Goal: Task Accomplishment & Management: Use online tool/utility

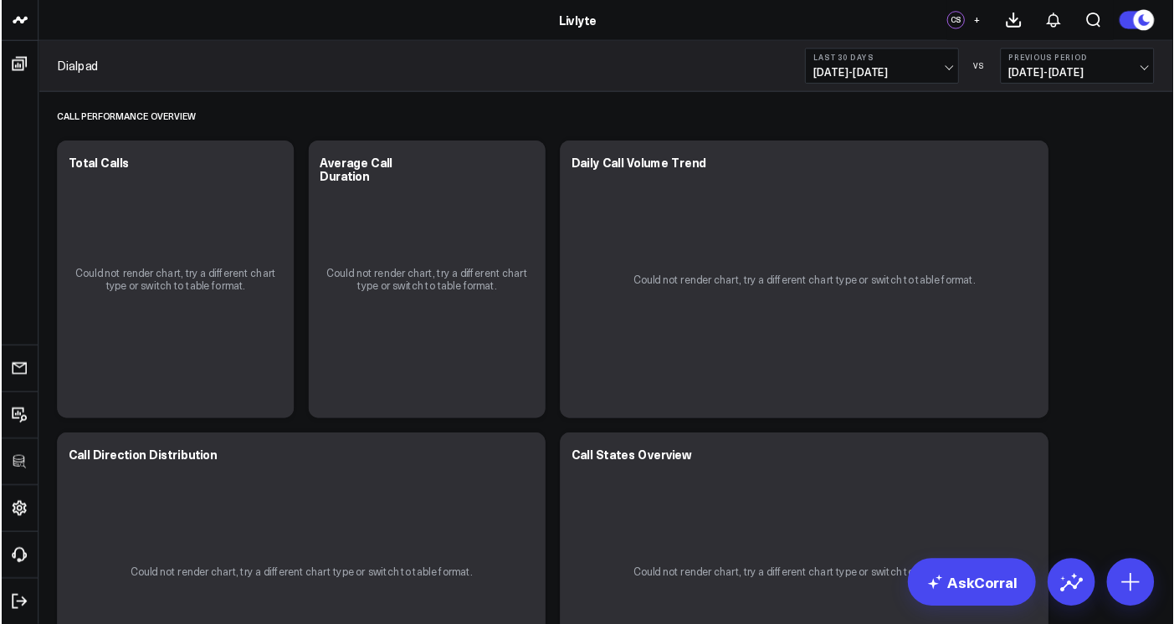
scroll to position [56, 0]
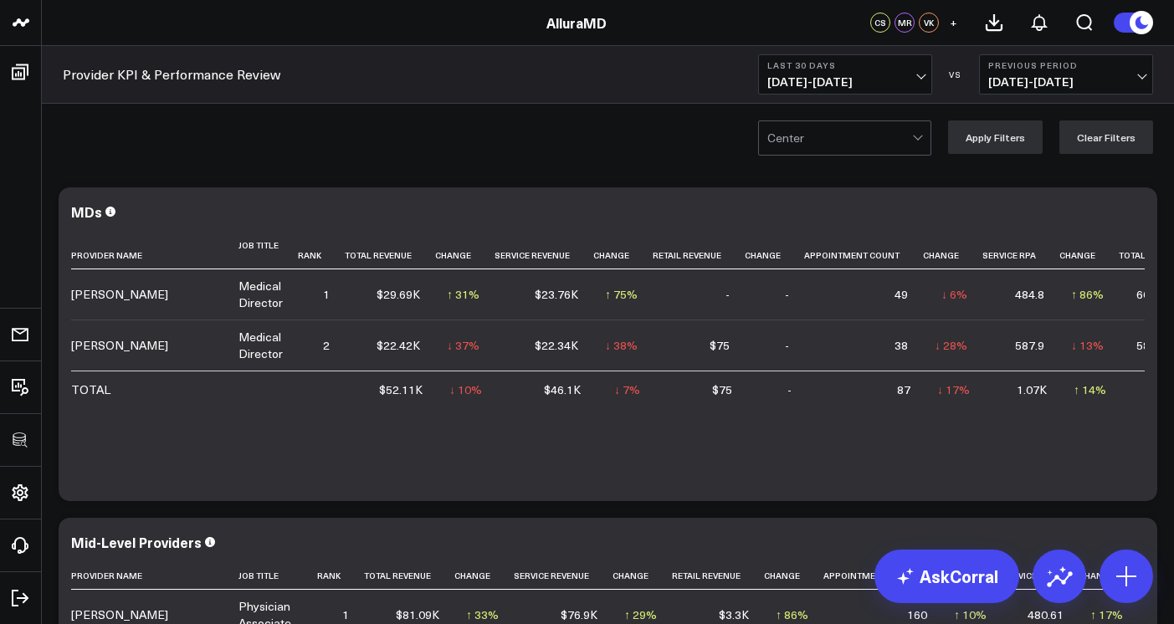
click at [504, 21] on div "AlluraMD" at bounding box center [576, 22] width 1153 height 18
click at [553, 18] on link "AlluraMD" at bounding box center [576, 22] width 60 height 18
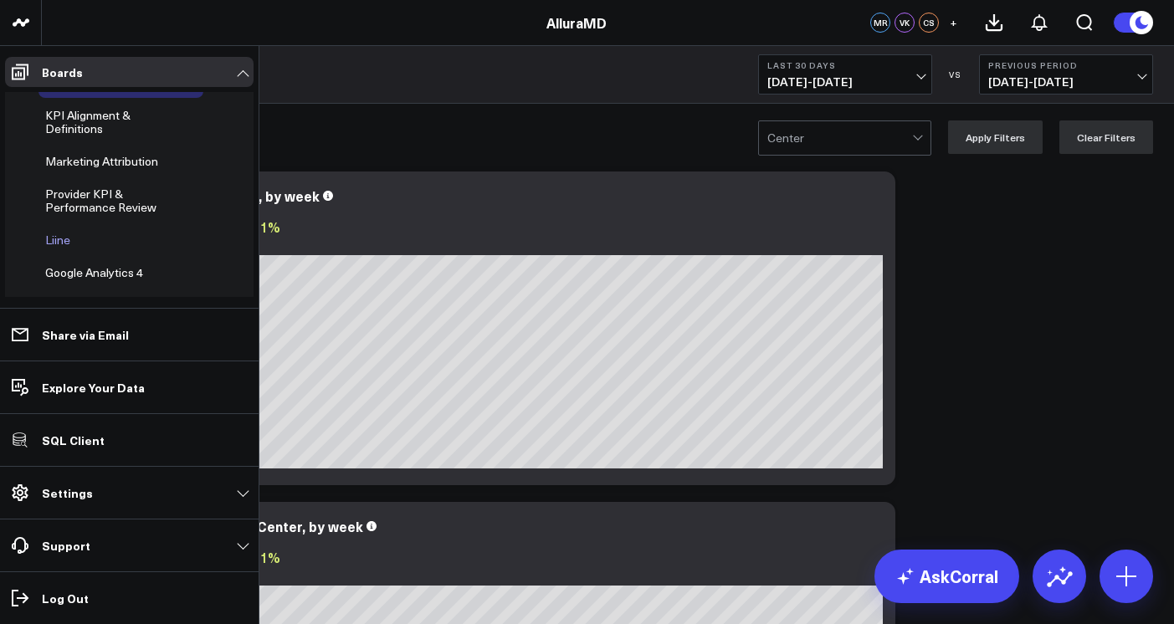
scroll to position [25, 0]
click at [79, 238] on button at bounding box center [91, 239] width 25 height 13
click at [55, 238] on span "Liine" at bounding box center [57, 239] width 25 height 16
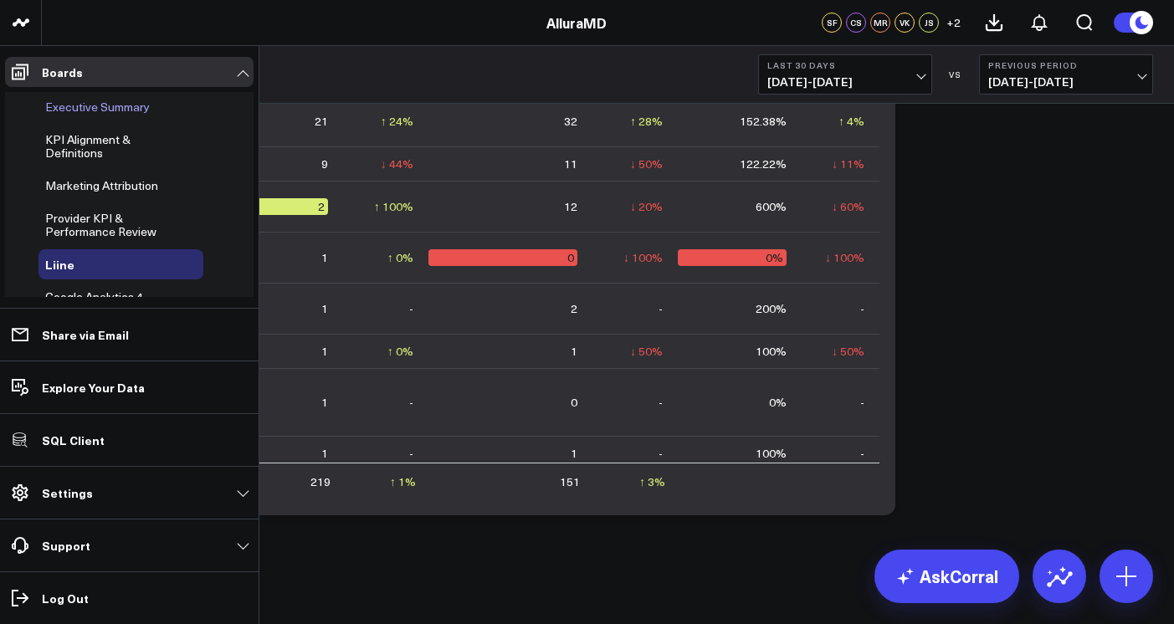
click at [80, 114] on span "Executive Summary" at bounding box center [97, 107] width 105 height 16
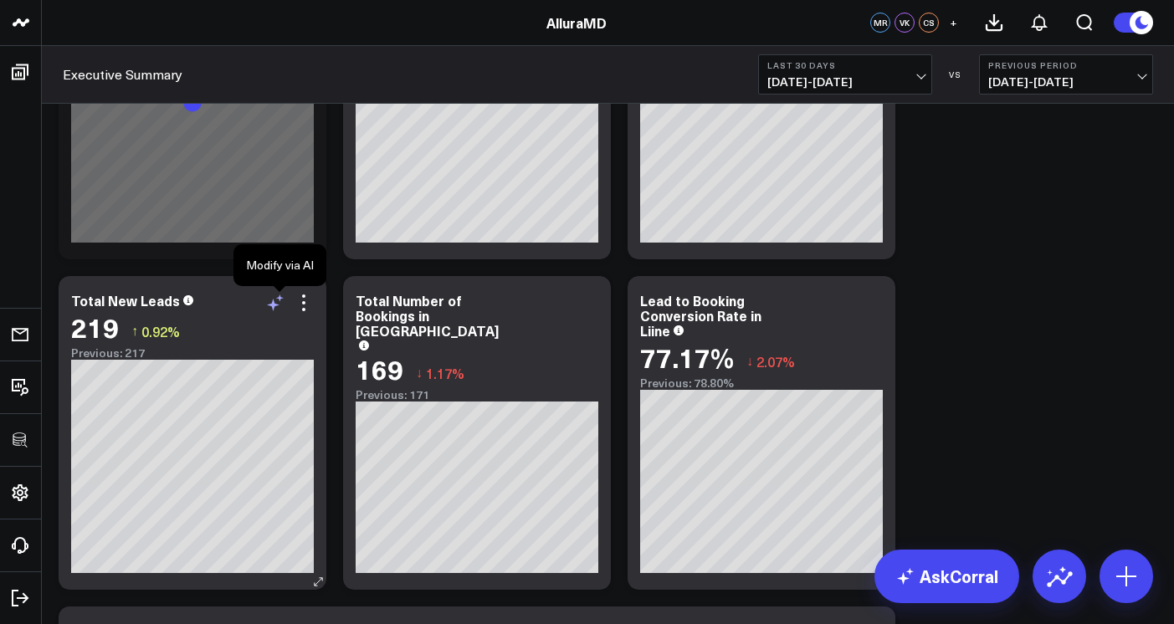
scroll to position [6348, 0]
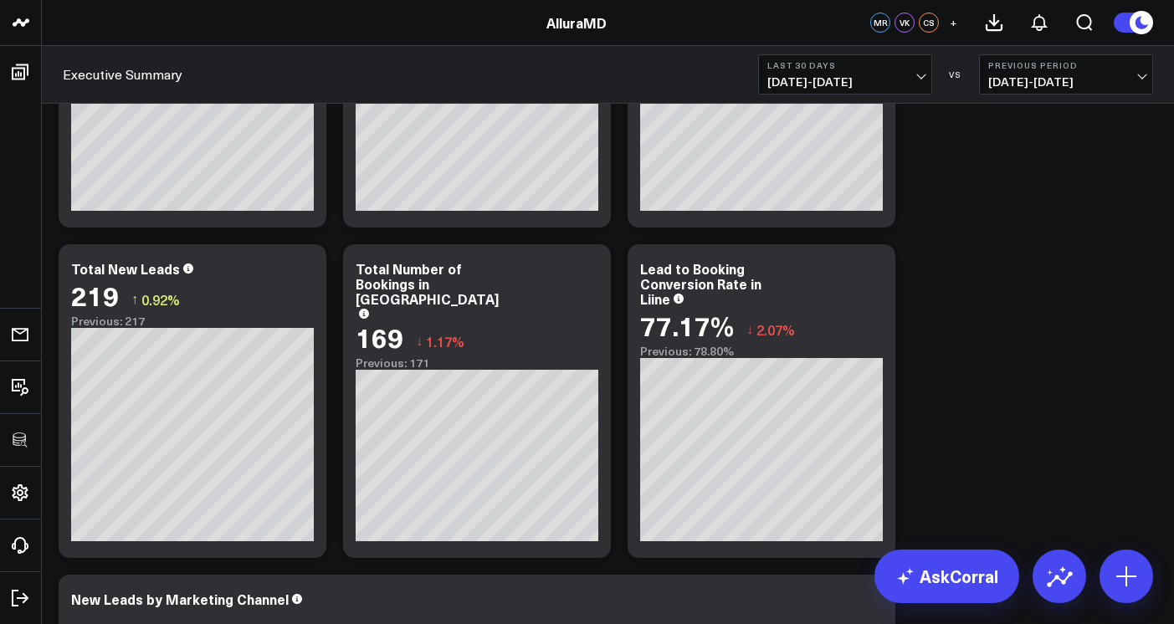
click at [881, 79] on span "09/01/25 - 09/30/25" at bounding box center [845, 81] width 156 height 13
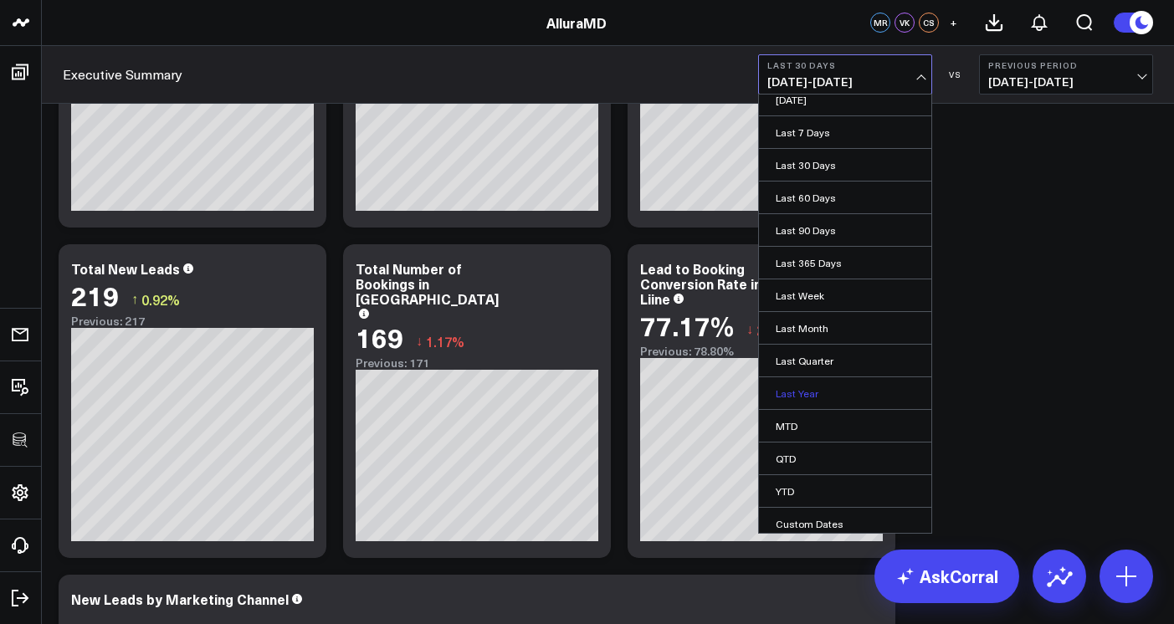
scroll to position [18, 0]
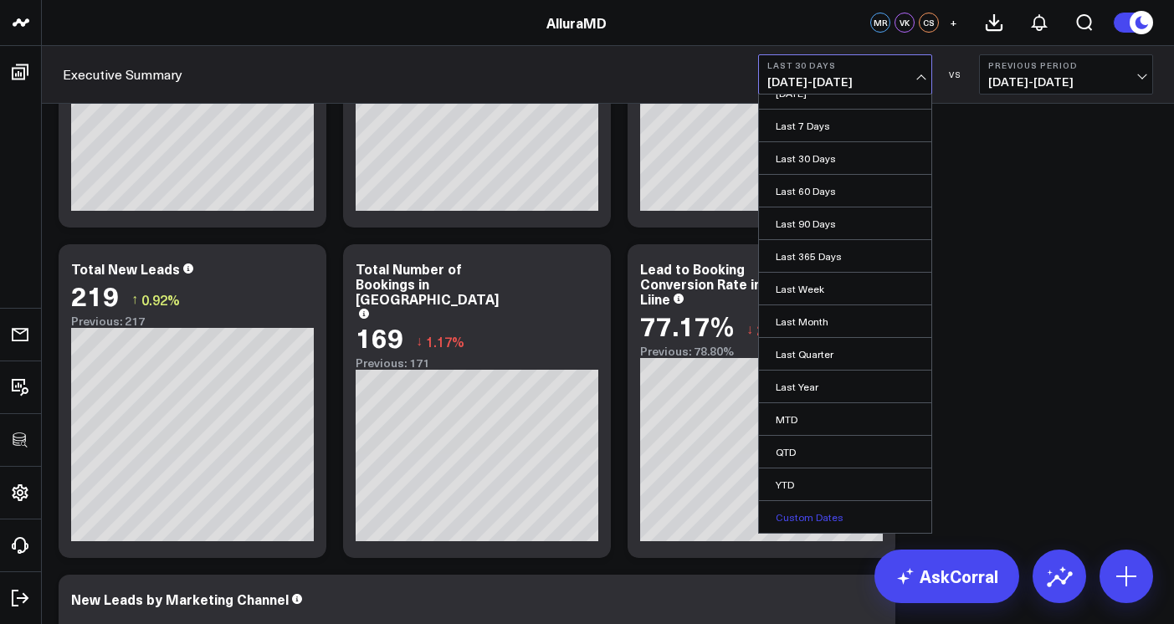
click at [826, 525] on link "Custom Dates" at bounding box center [845, 517] width 172 height 32
select select "9"
select select "2025"
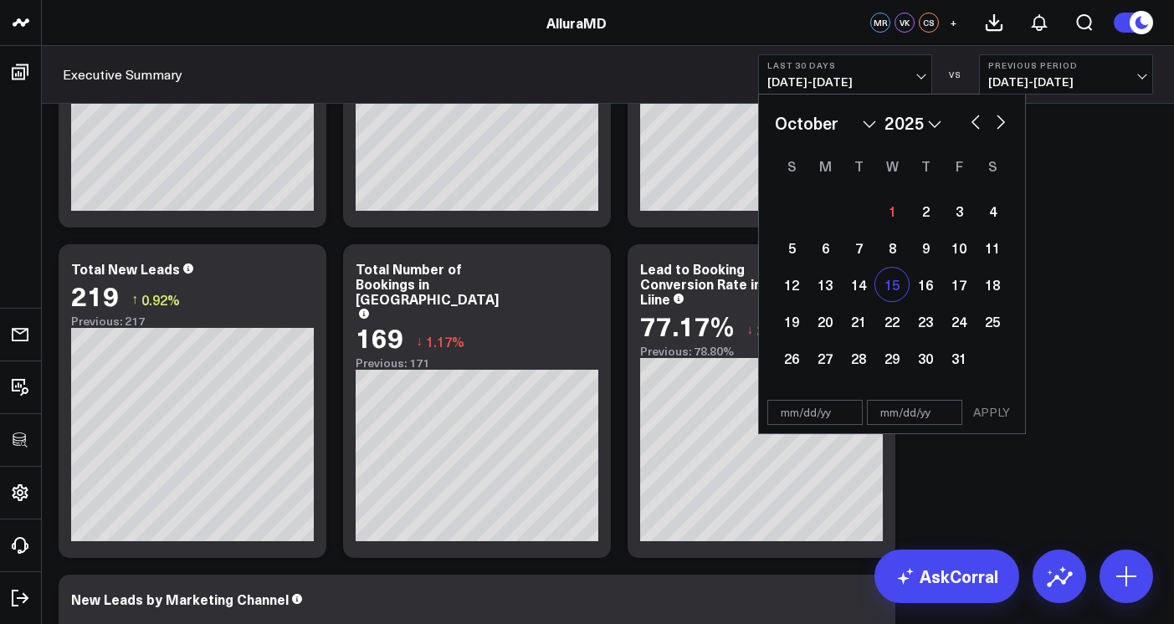
click at [889, 288] on div "15" at bounding box center [891, 284] width 33 height 33
type input "10/15/25"
select select "9"
select select "2025"
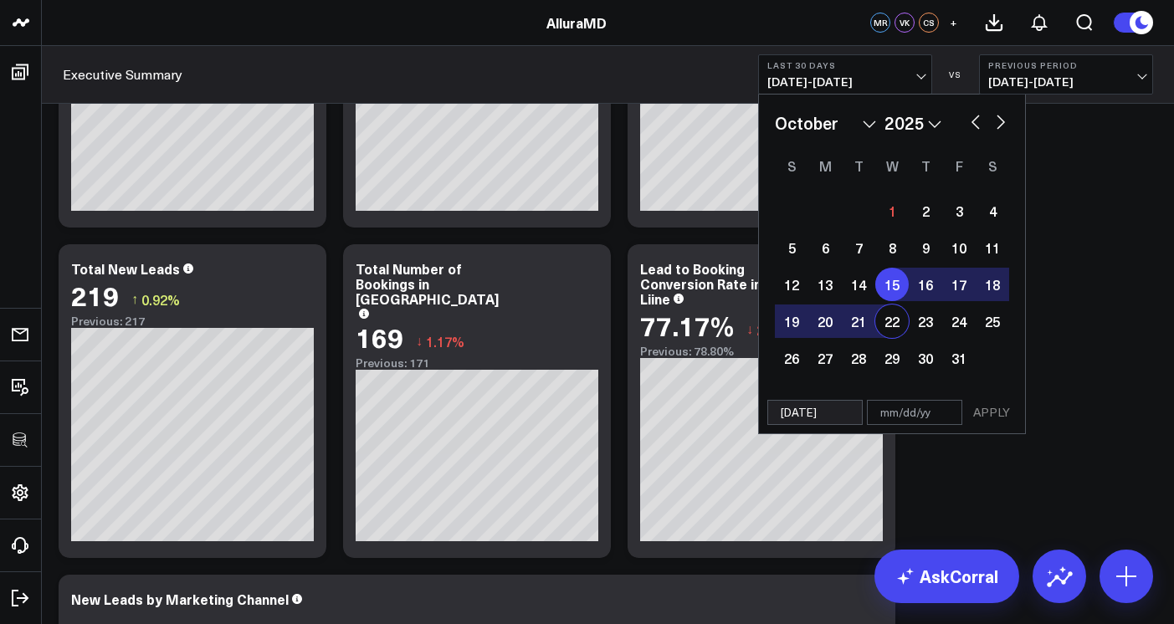
click at [889, 310] on div "22" at bounding box center [891, 321] width 33 height 33
type input "10/22/25"
select select "9"
select select "2025"
click at [980, 408] on button "APPLY" at bounding box center [991, 412] width 50 height 25
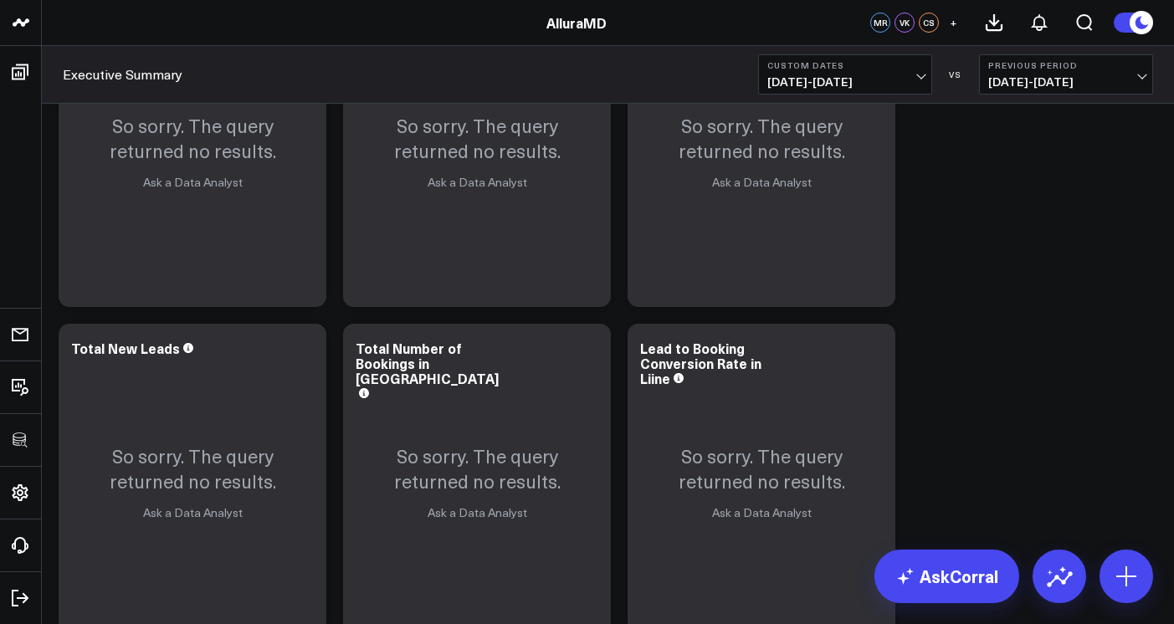
scroll to position [6028, 0]
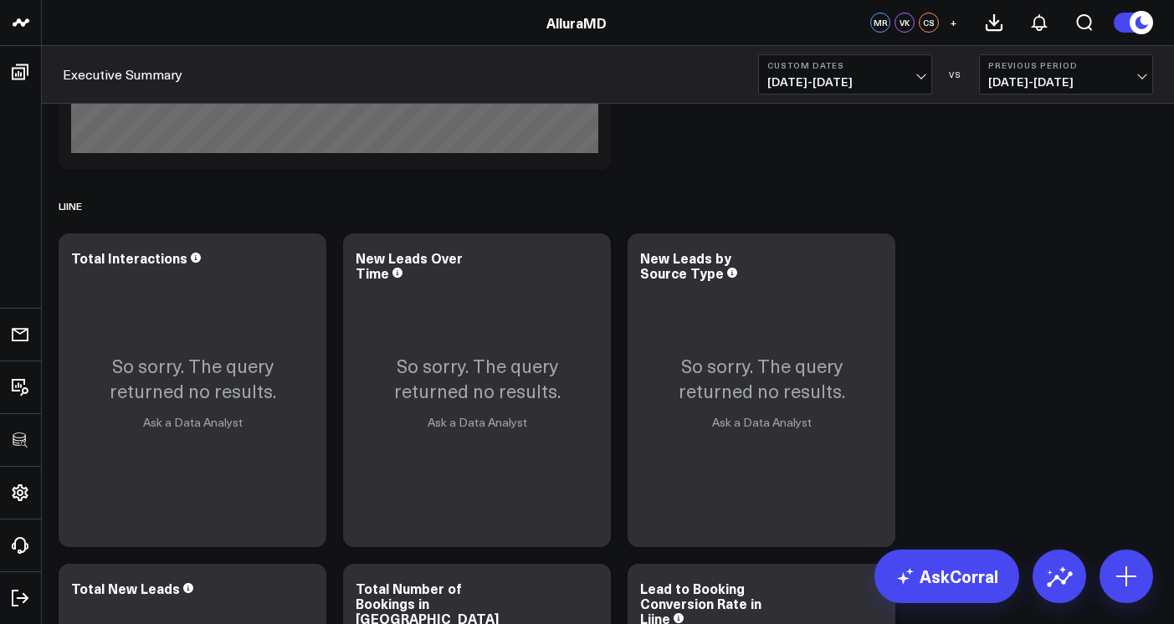
click at [874, 75] on span "10/15/25 - 10/22/25" at bounding box center [845, 81] width 156 height 13
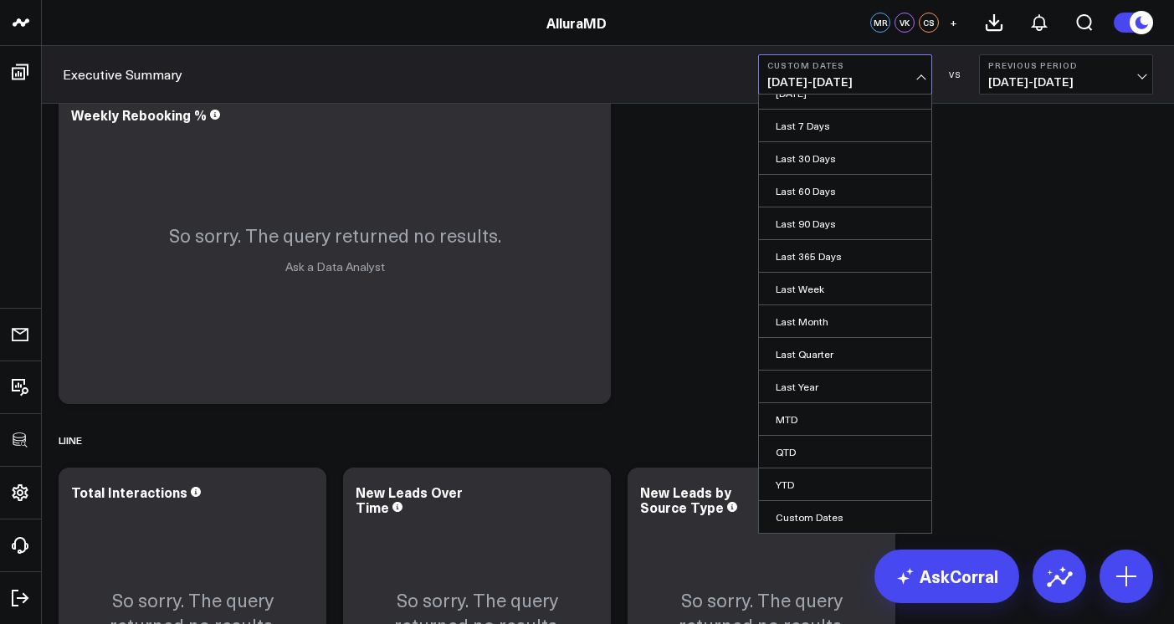
scroll to position [5746, 0]
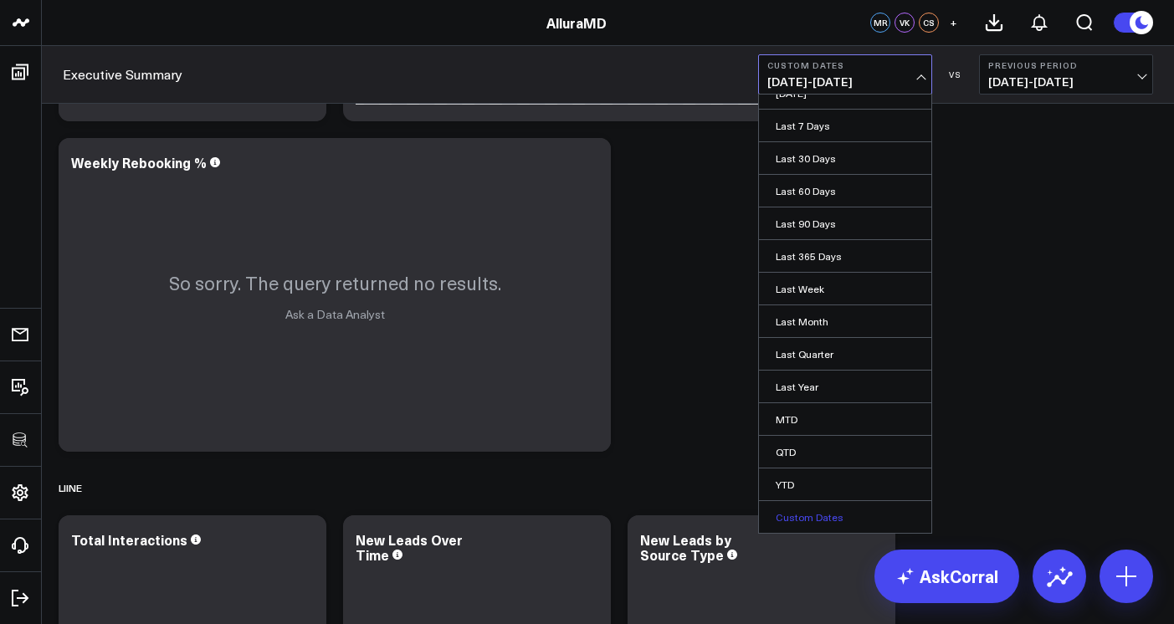
click at [843, 522] on link "Custom Dates" at bounding box center [845, 517] width 172 height 32
select select "9"
select select "2025"
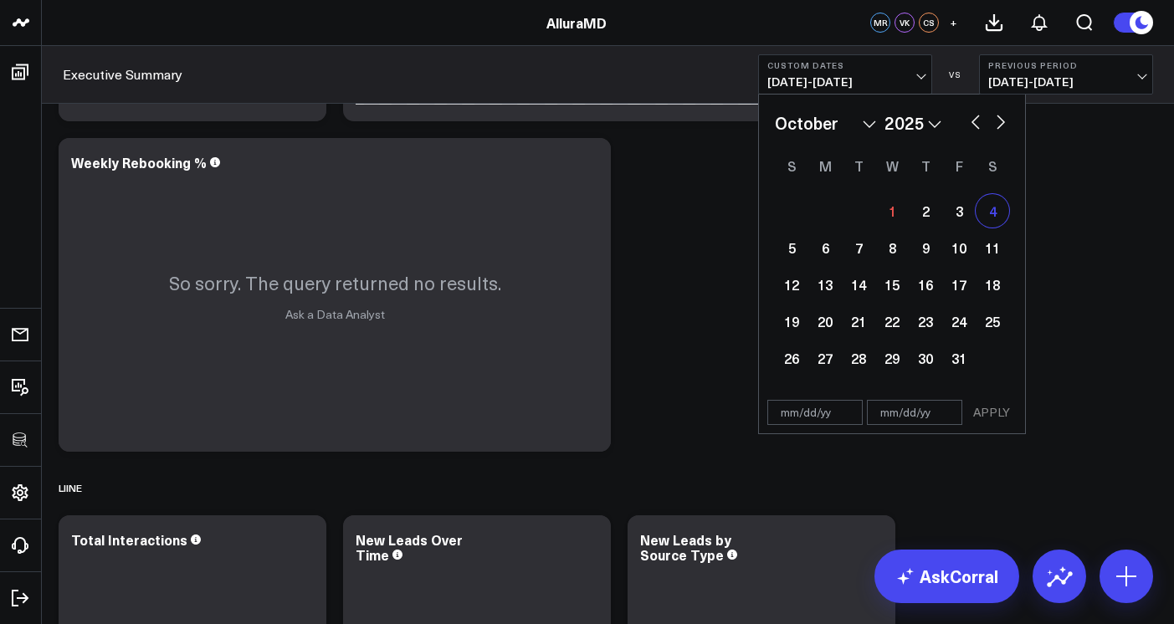
drag, startPoint x: 941, startPoint y: 313, endPoint x: 1005, endPoint y: 209, distance: 121.7
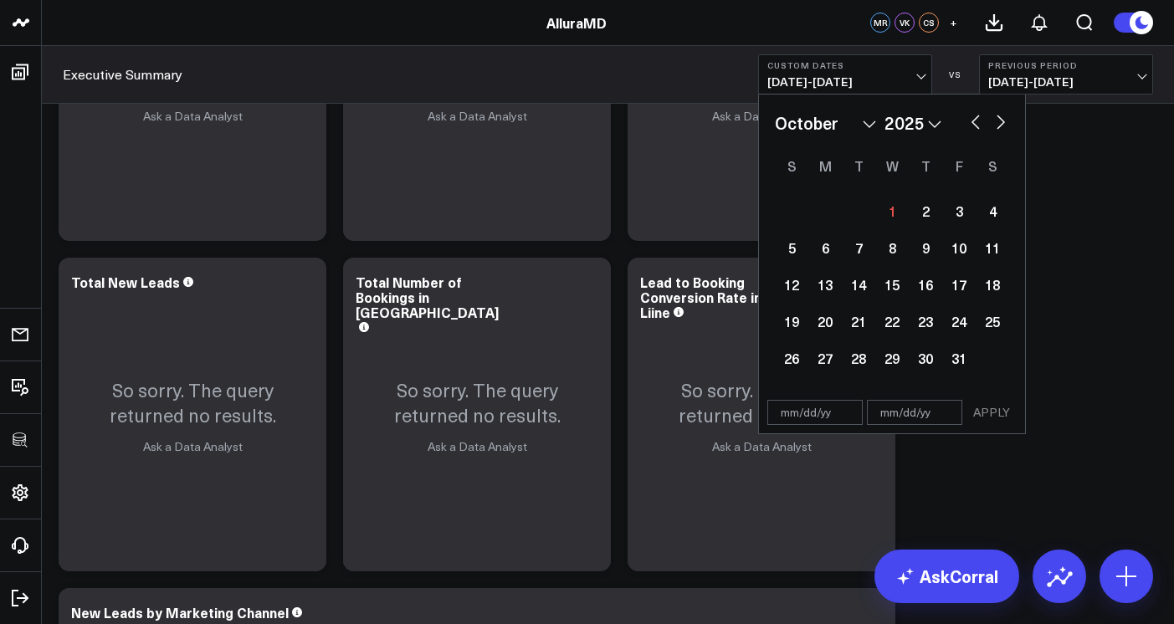
click at [983, 131] on div "January February March April May June July August September October November De…" at bounding box center [892, 122] width 234 height 25
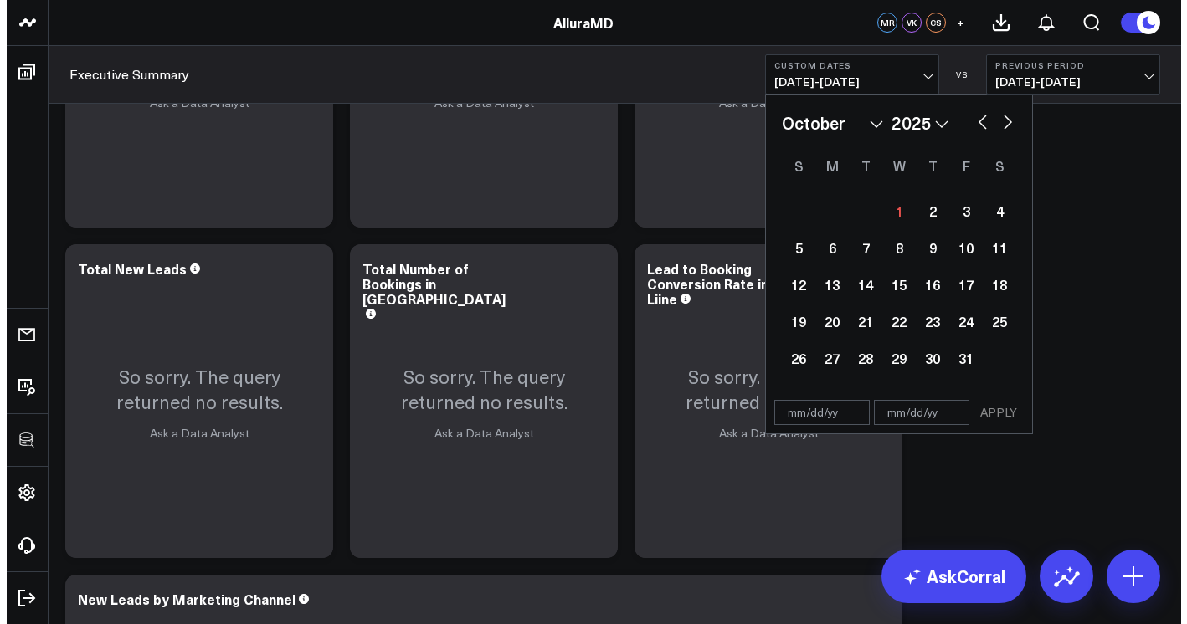
scroll to position [6348, 0]
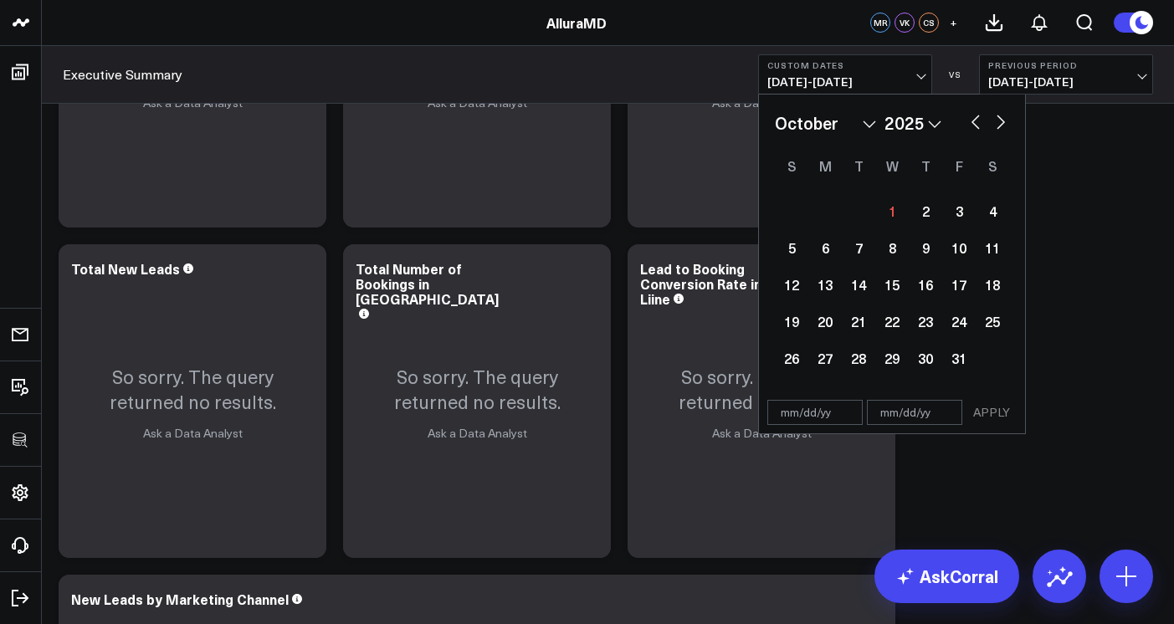
click at [975, 128] on button "button" at bounding box center [975, 120] width 17 height 20
select select "8"
select select "2025"
click at [832, 284] on div "15" at bounding box center [824, 284] width 33 height 33
type input "09/15/25"
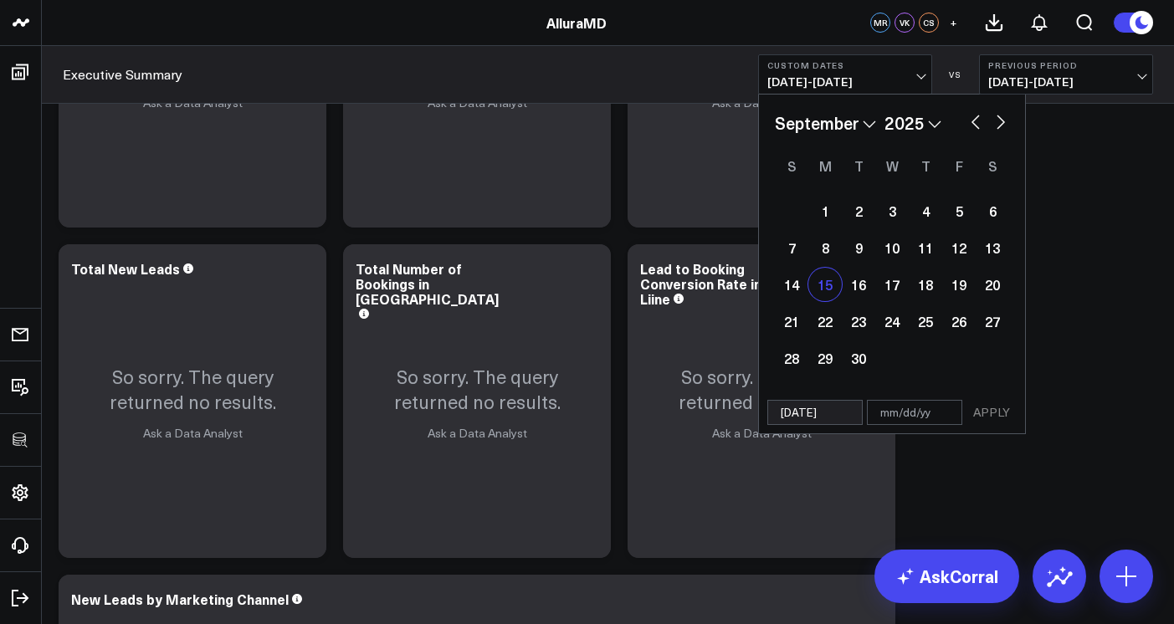
select select "8"
select select "2025"
click at [830, 312] on div "22" at bounding box center [824, 321] width 33 height 33
type input "09/22/25"
select select "8"
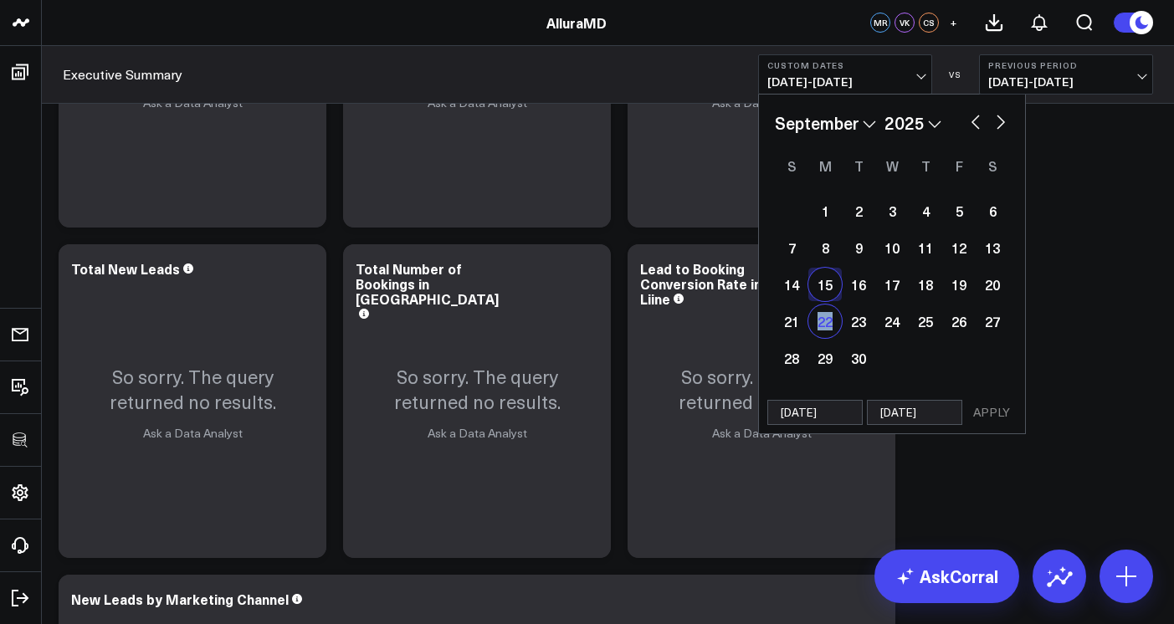
select select "2025"
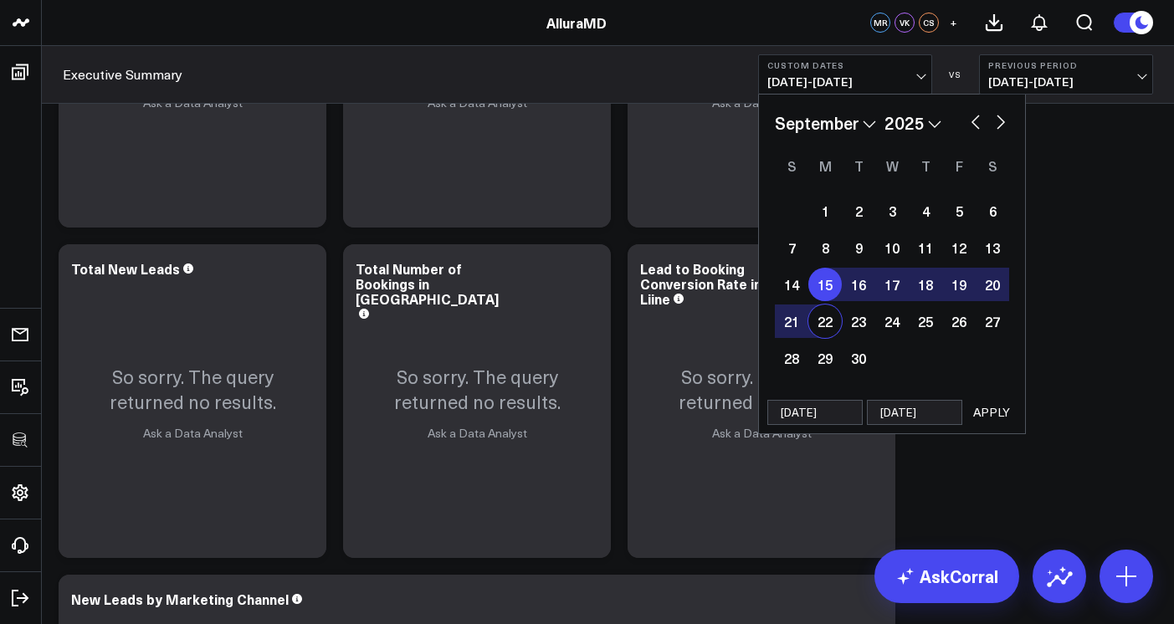
click at [985, 409] on button "APPLY" at bounding box center [991, 412] width 50 height 25
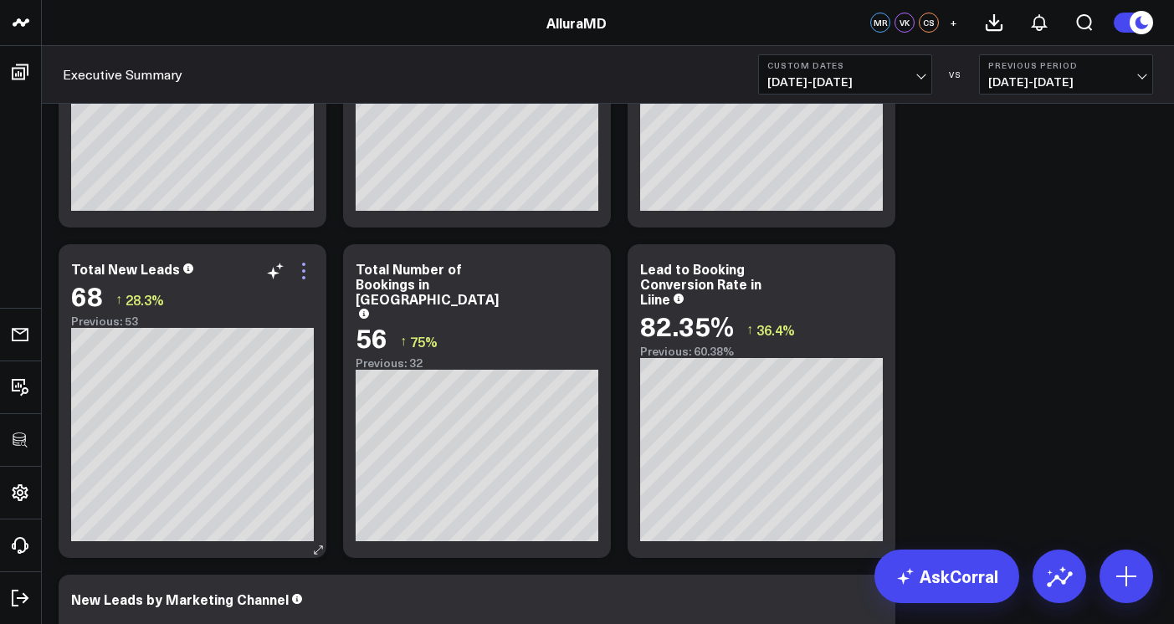
click at [305, 270] on icon at bounding box center [303, 270] width 3 height 3
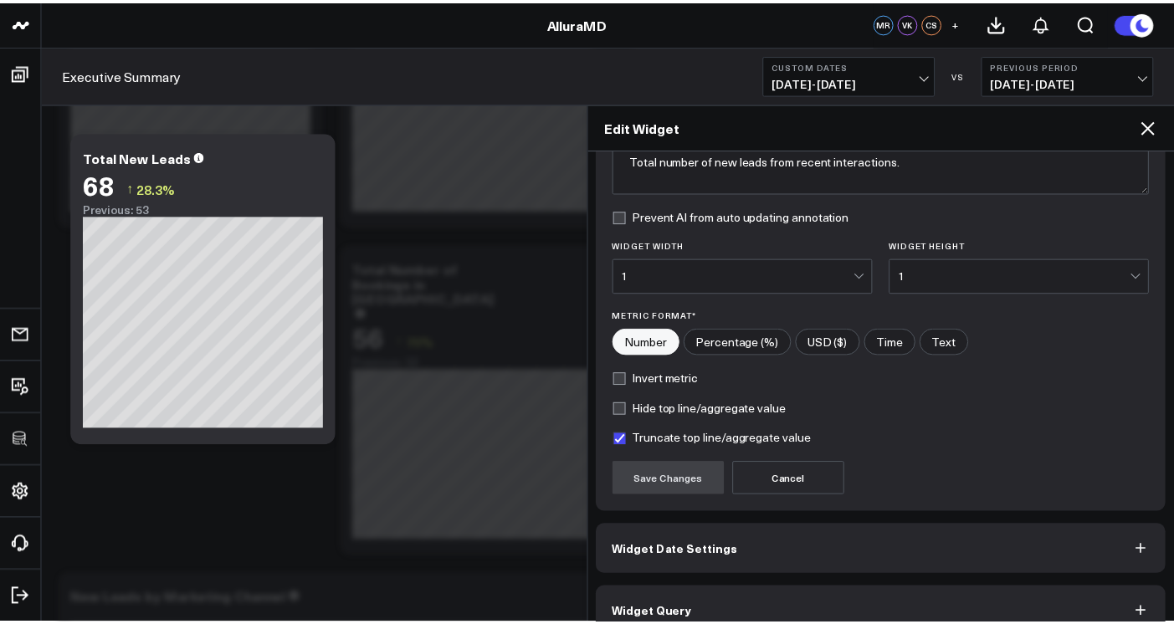
scroll to position [183, 0]
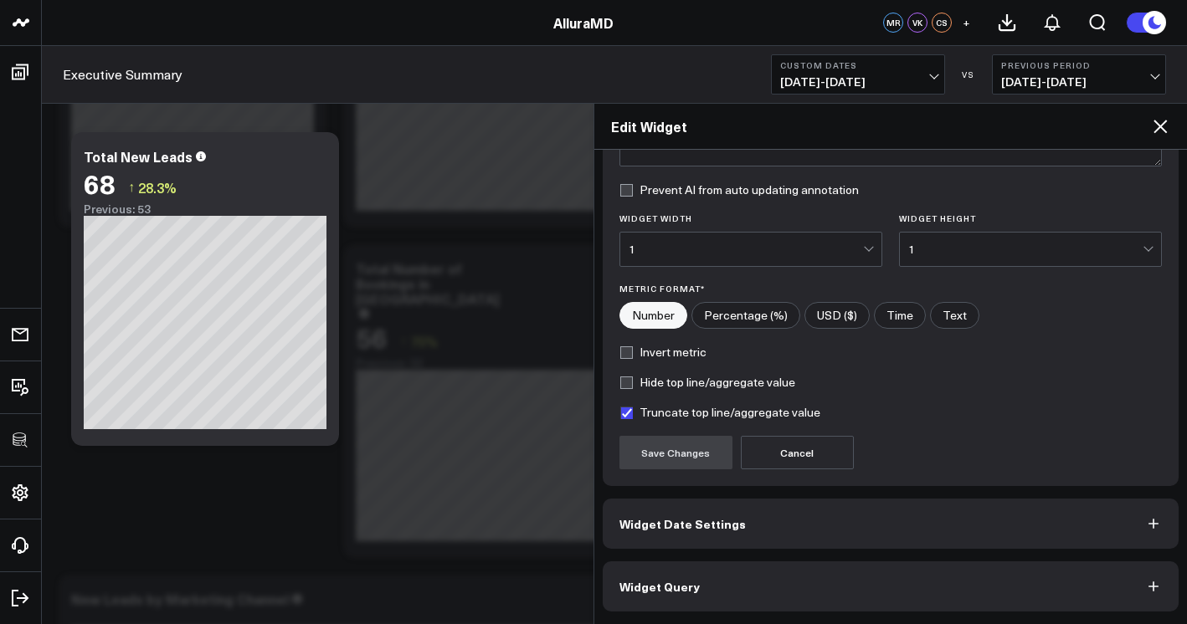
click at [885, 579] on button "Widget Query" at bounding box center [890, 586] width 577 height 50
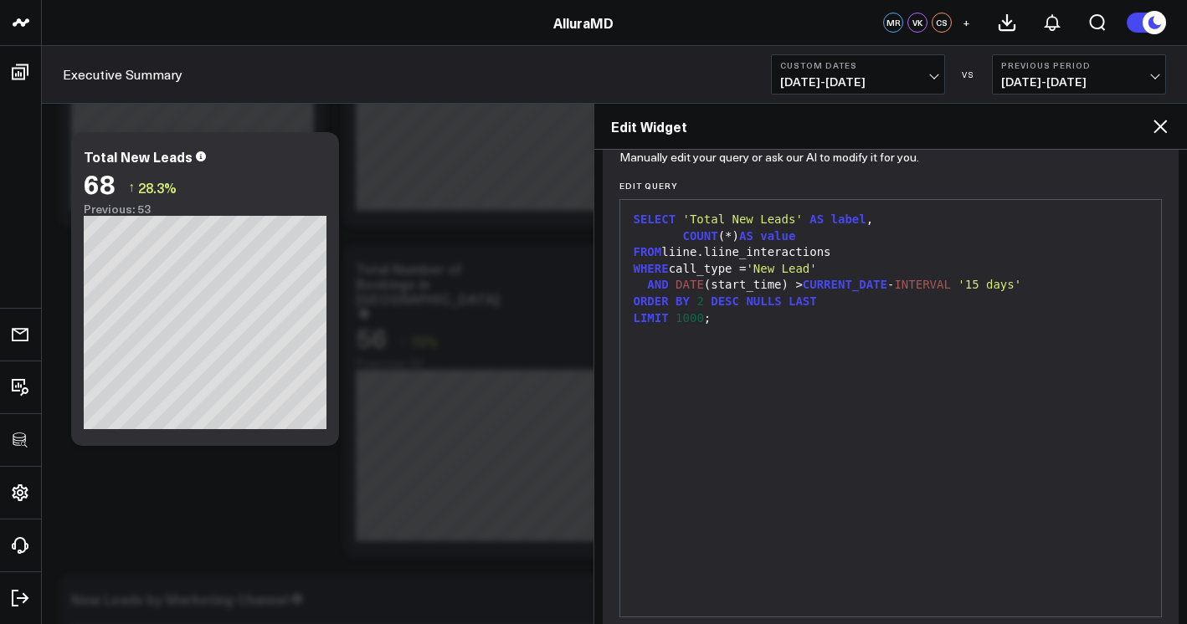
click at [901, 310] on div "LIMIT 1000 ;" at bounding box center [890, 318] width 525 height 17
click at [1162, 130] on icon at bounding box center [1159, 126] width 13 height 13
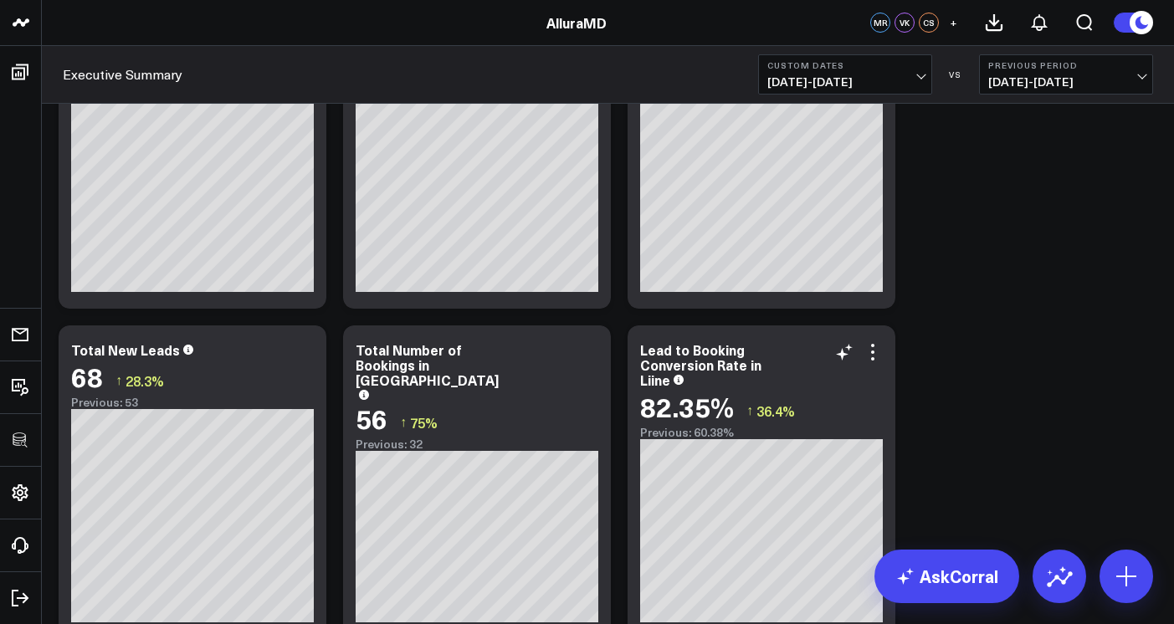
scroll to position [6287, 0]
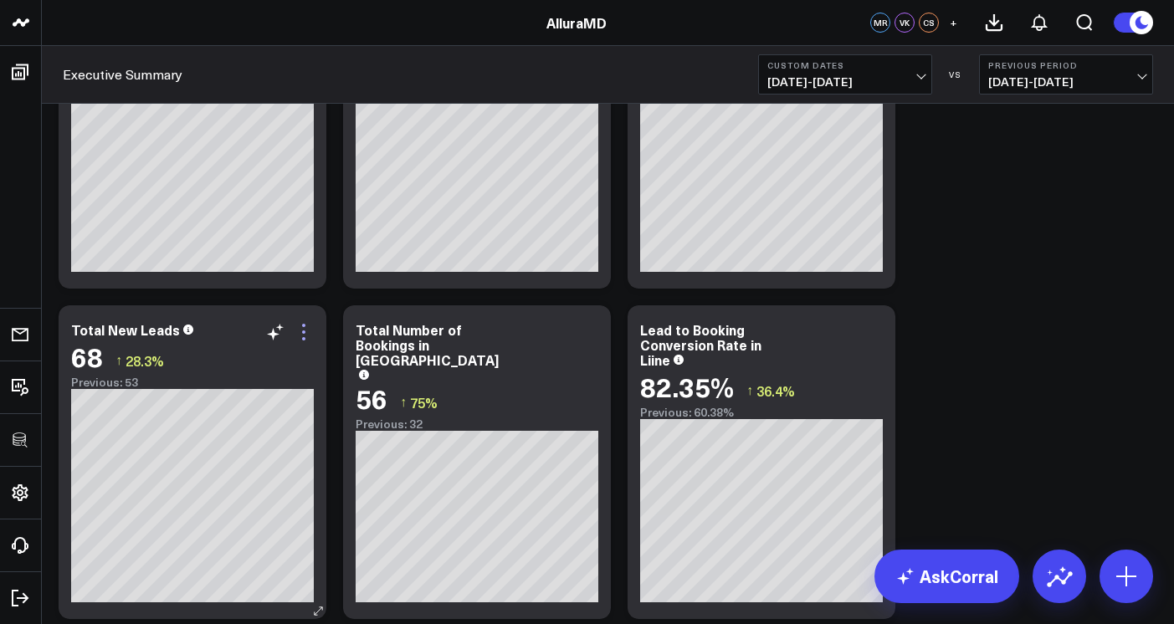
click at [314, 336] on icon at bounding box center [304, 332] width 20 height 20
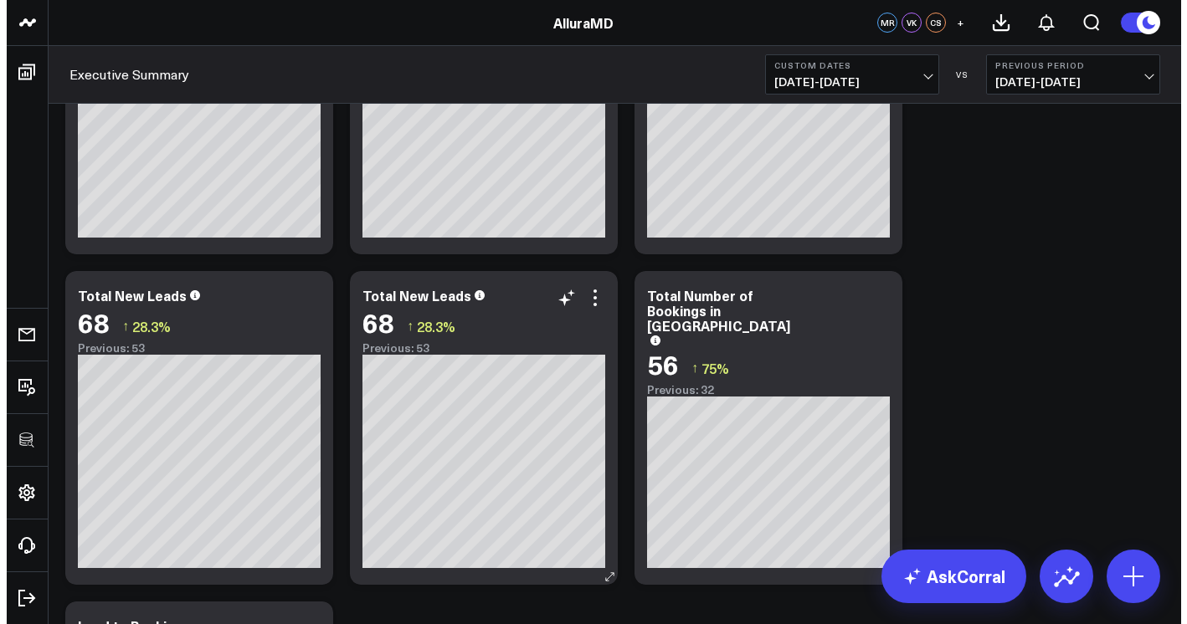
scroll to position [6323, 0]
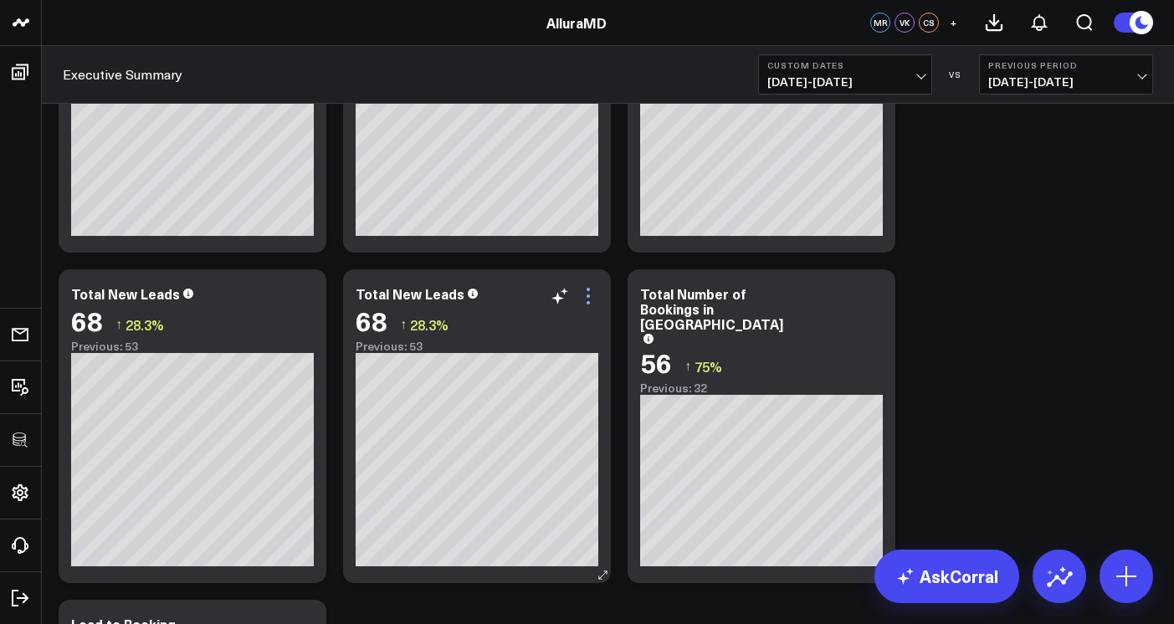
click at [588, 301] on icon at bounding box center [588, 296] width 20 height 20
click at [0, 0] on button "Edit Widget" at bounding box center [0, 0] width 0 height 0
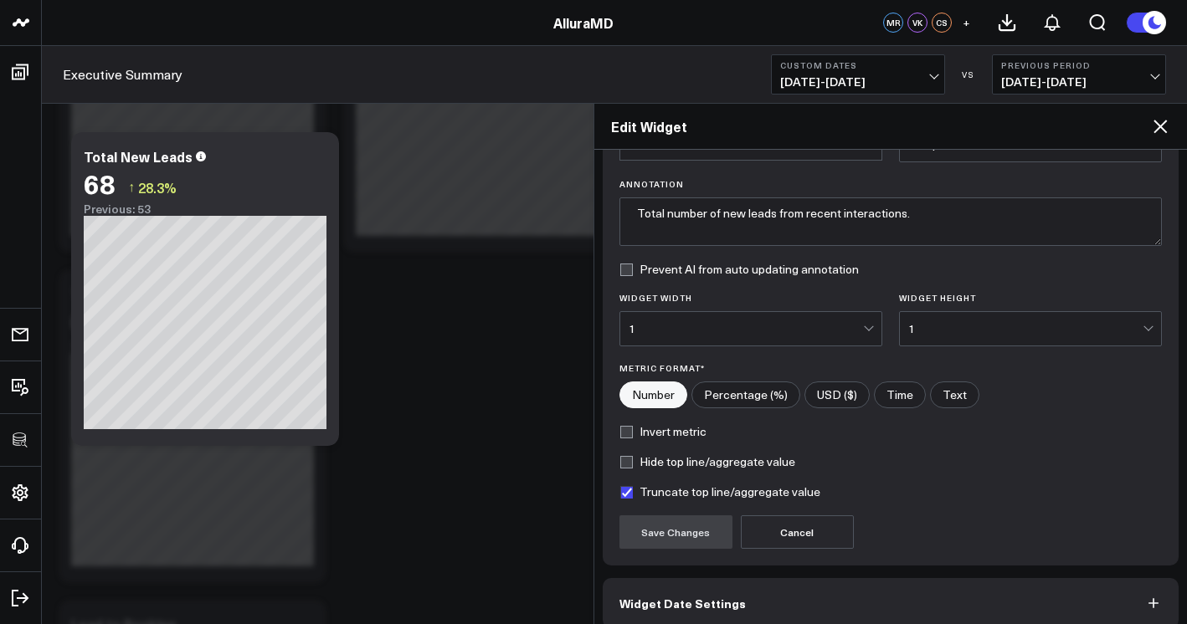
scroll to position [183, 0]
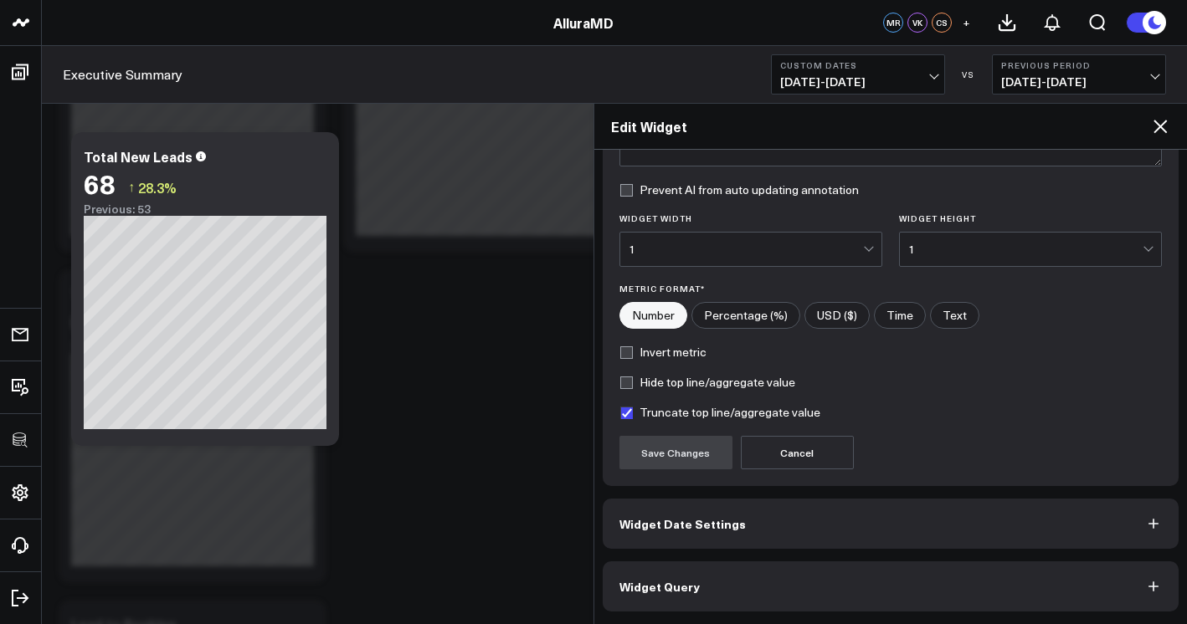
click at [700, 572] on button "Widget Query" at bounding box center [890, 586] width 577 height 50
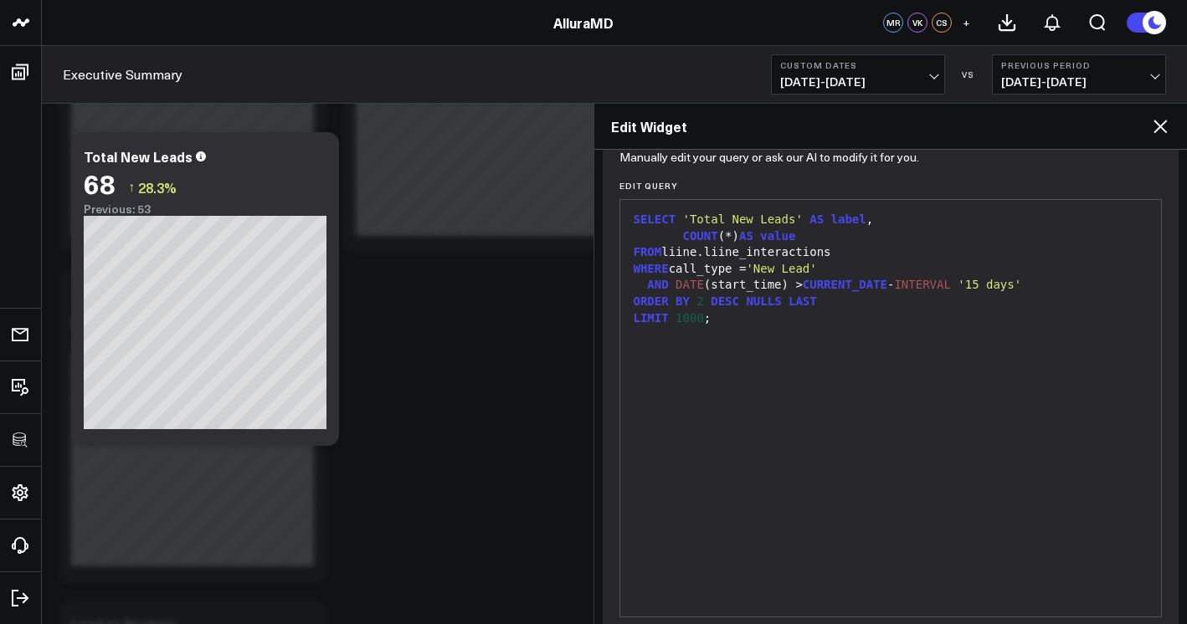
click at [757, 485] on div "SELECT 'Total New Leads' AS label , COUNT (*) AS value FROM liine.liine_interac…" at bounding box center [890, 408] width 525 height 400
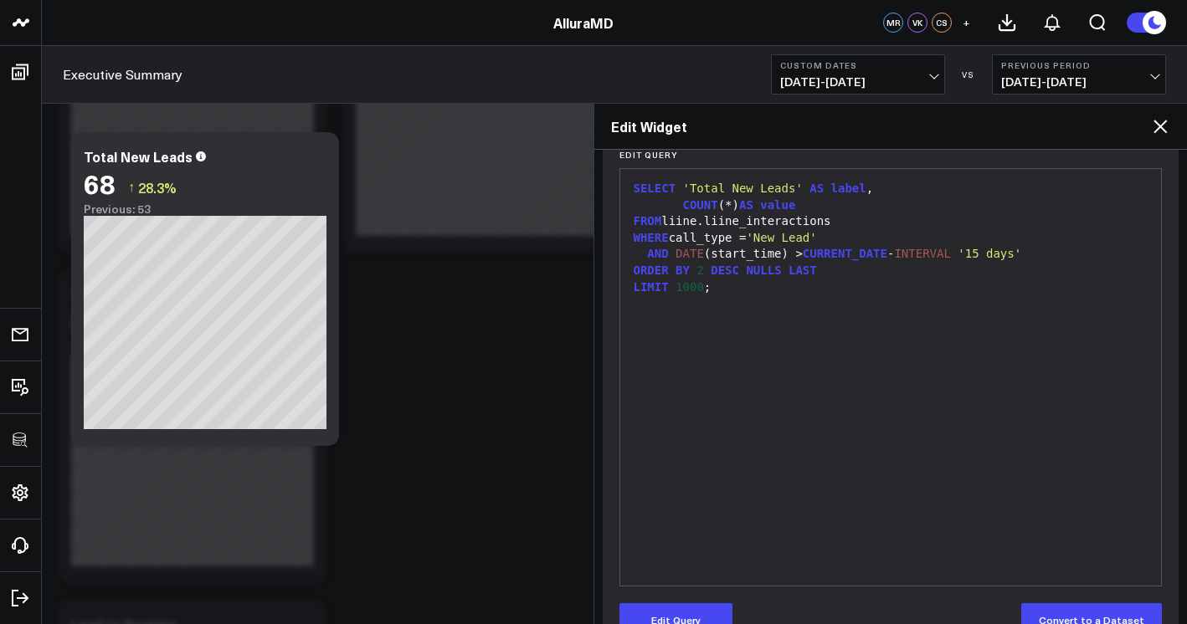
scroll to position [256, 0]
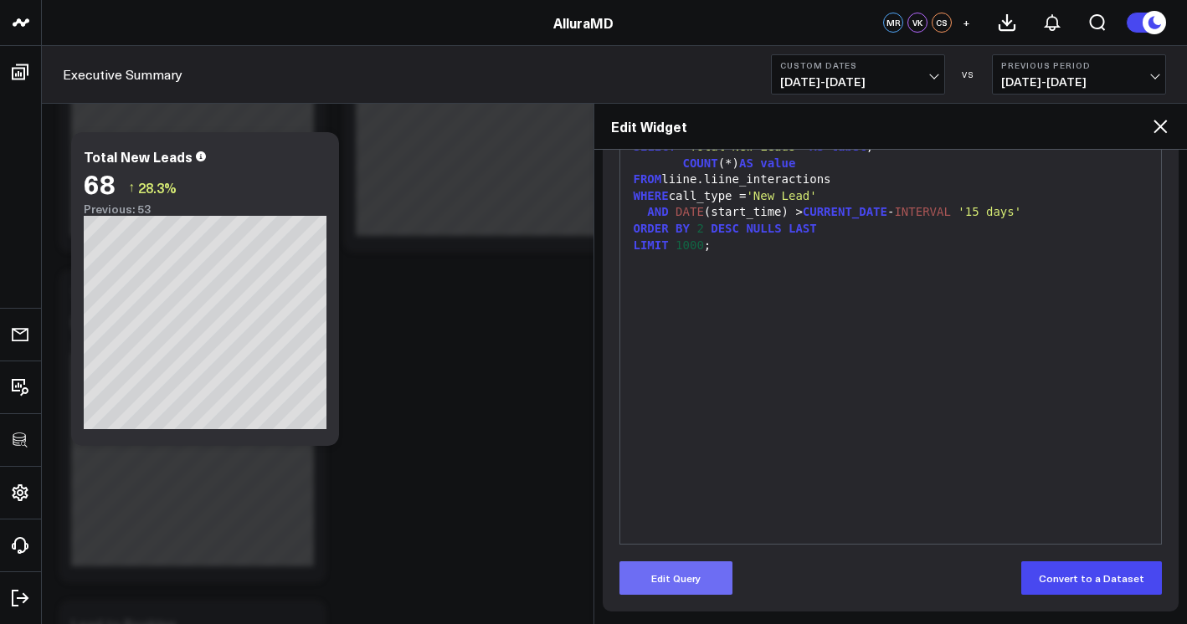
click at [679, 572] on button "Edit Query" at bounding box center [675, 577] width 113 height 33
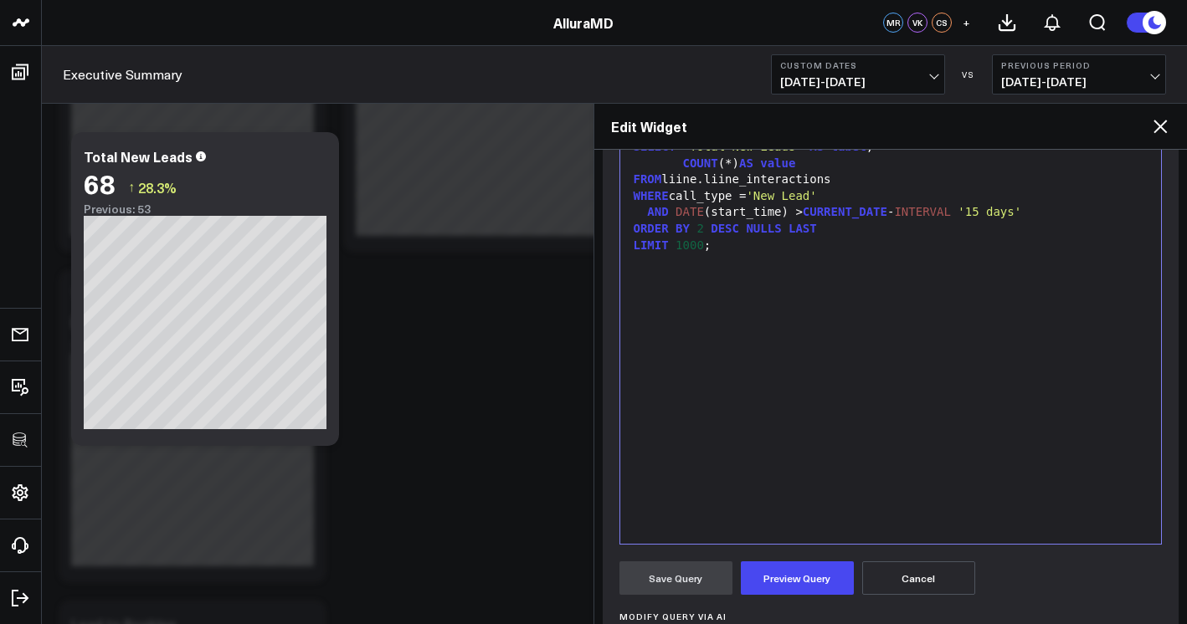
click at [782, 421] on div "SELECT 'Total New Leads' AS label , COUNT (*) AS value FROM liine.liine_interac…" at bounding box center [890, 336] width 525 height 400
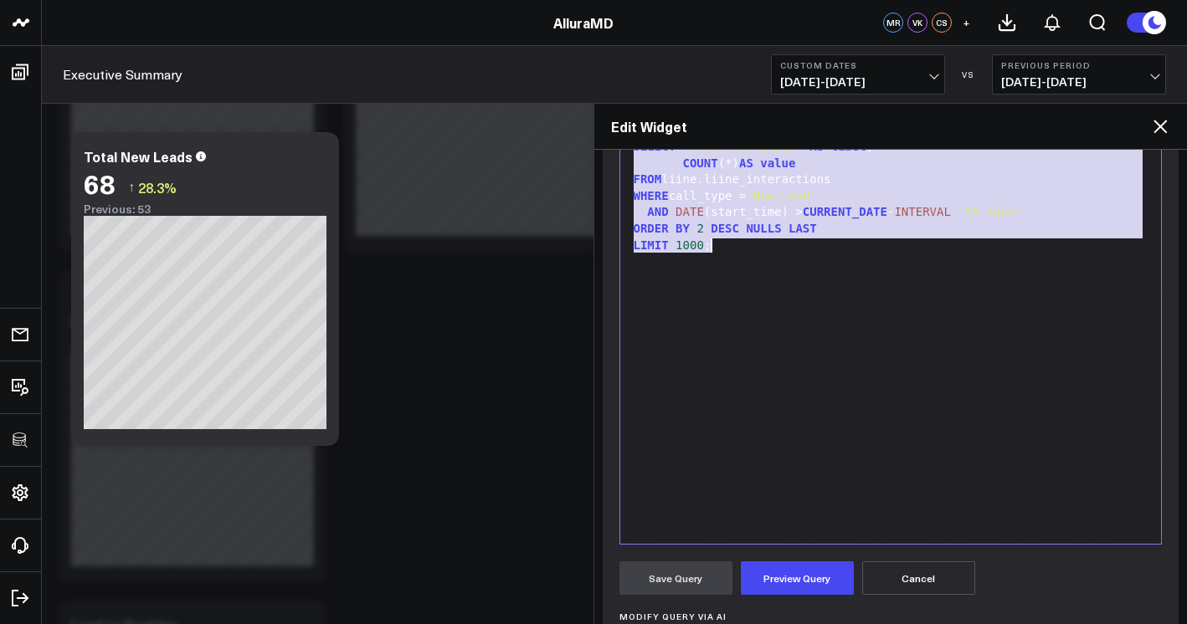
copy div "SELECT 'Total New Leads' AS label , COUNT (*) AS value FROM liine.liine_interac…"
